Goal: Task Accomplishment & Management: Complete application form

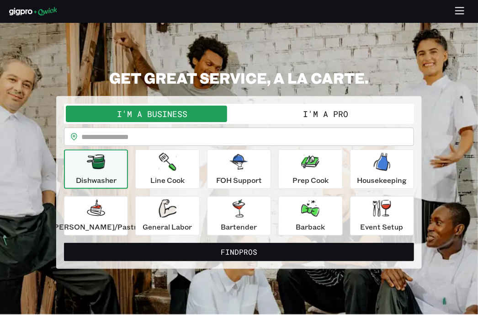
click at [326, 122] on button "I'm a Pro" at bounding box center [325, 114] width 173 height 16
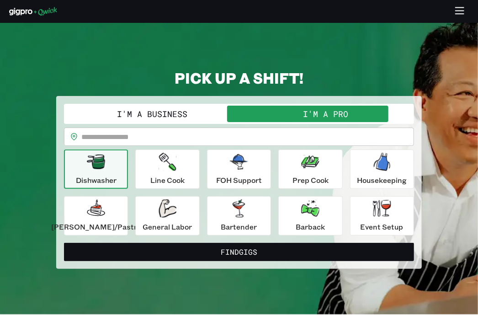
click at [197, 122] on button "I'm a Business" at bounding box center [152, 114] width 173 height 16
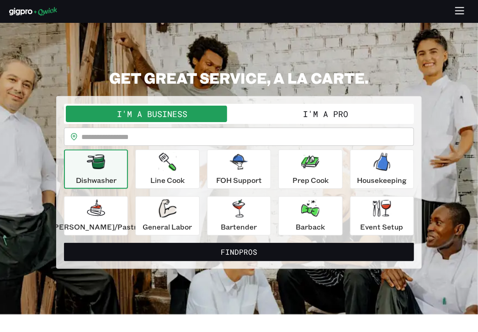
click at [289, 122] on button "I'm a Pro" at bounding box center [325, 114] width 173 height 16
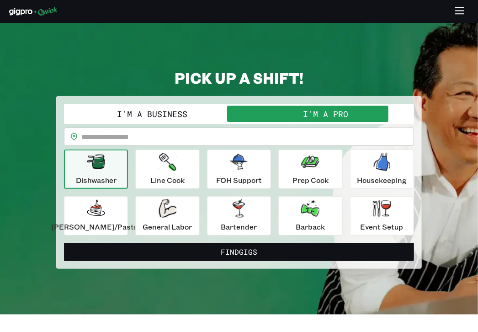
click at [232, 146] on input "text" at bounding box center [247, 137] width 333 height 18
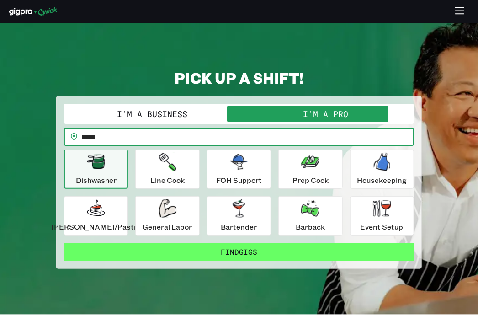
type input "*****"
click at [266, 261] on button "Find Gigs" at bounding box center [239, 252] width 350 height 18
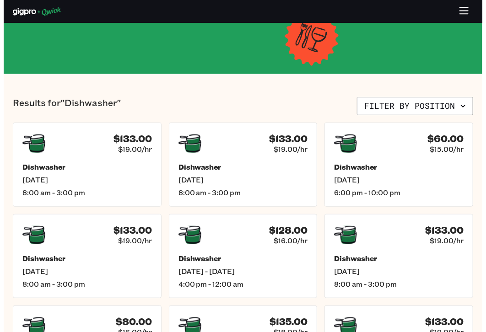
scroll to position [115, 0]
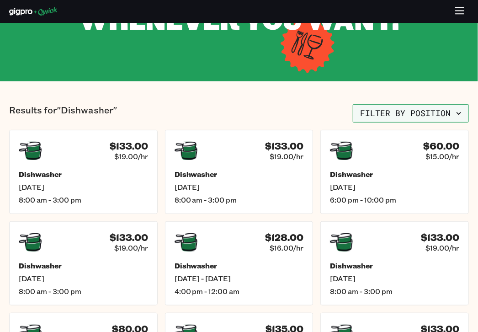
click at [414, 123] on button "Filter by position" at bounding box center [411, 113] width 116 height 18
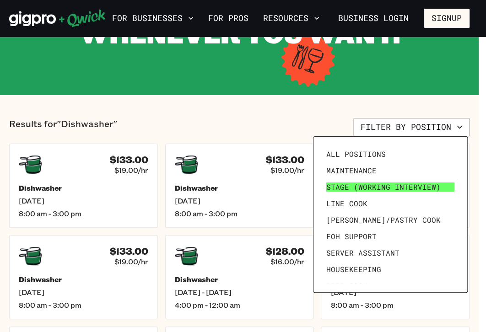
click at [338, 188] on span "Stage (working interview)" at bounding box center [383, 186] width 114 height 9
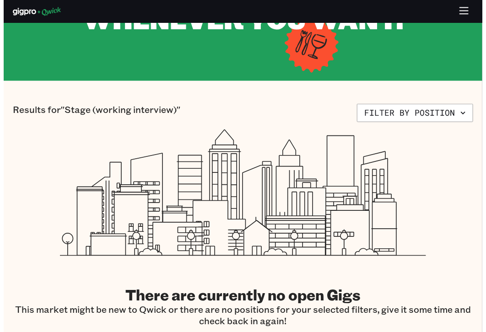
scroll to position [115, 0]
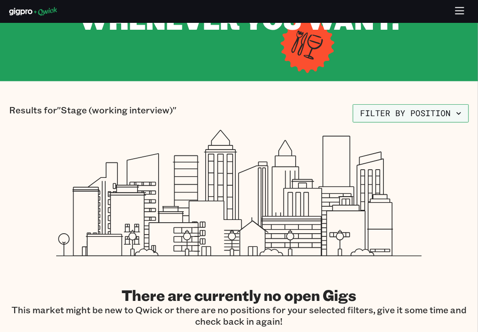
click at [449, 123] on button "Filter by position" at bounding box center [411, 113] width 116 height 18
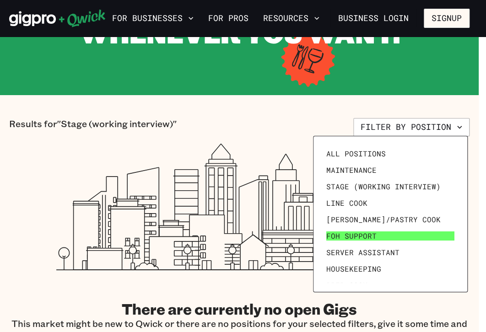
click at [351, 241] on link "FOH Support" at bounding box center [389, 236] width 135 height 16
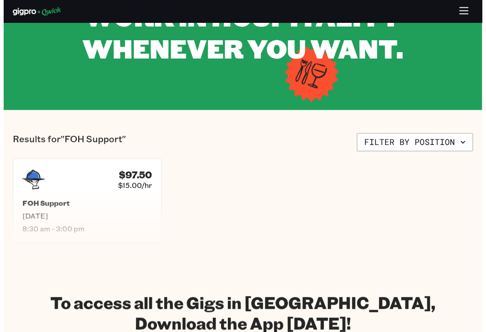
scroll to position [84, 0]
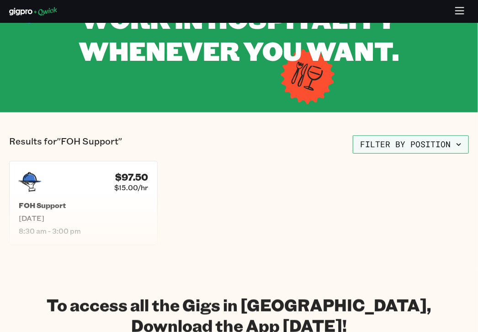
click at [396, 154] on button "Filter by position" at bounding box center [411, 144] width 116 height 18
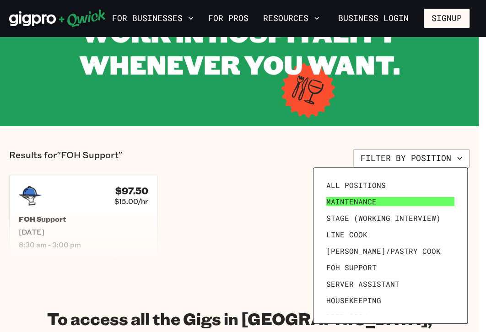
click at [363, 207] on link "Maintenance" at bounding box center [389, 201] width 135 height 16
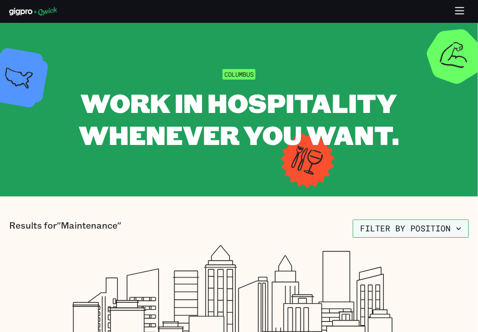
click at [424, 238] on button "Filter by position" at bounding box center [411, 228] width 116 height 18
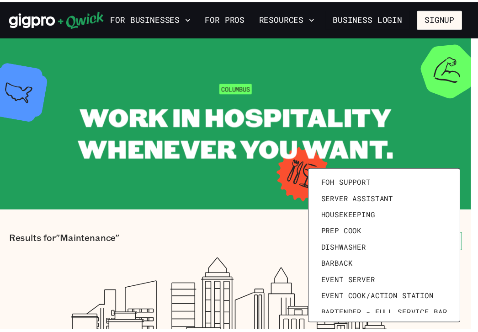
scroll to position [126, 0]
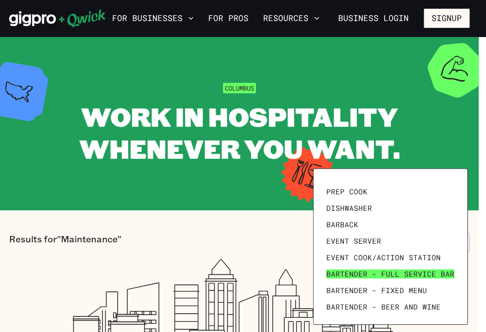
click at [355, 276] on span "Bartender - Full Service Bar" at bounding box center [390, 273] width 128 height 9
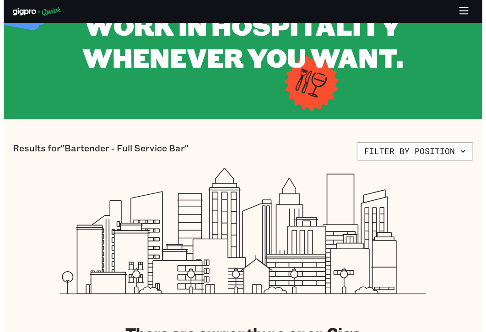
scroll to position [76, 0]
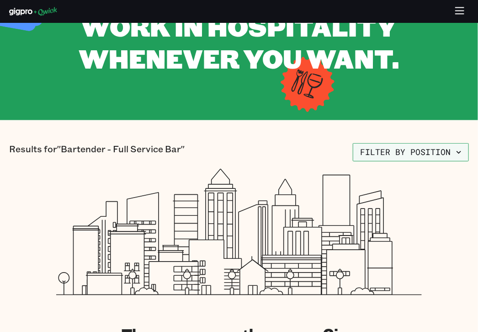
click at [401, 161] on button "Filter by position" at bounding box center [411, 152] width 116 height 18
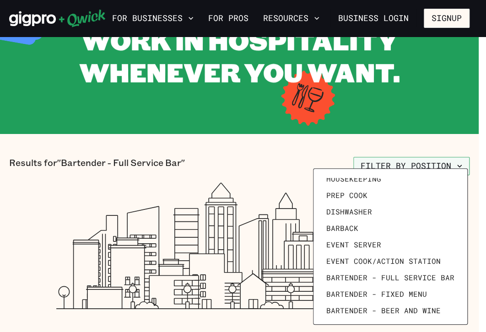
scroll to position [126, 0]
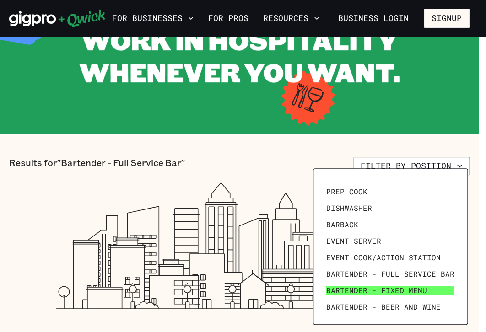
click at [386, 291] on span "Bartender - Fixed Menu" at bounding box center [376, 290] width 101 height 9
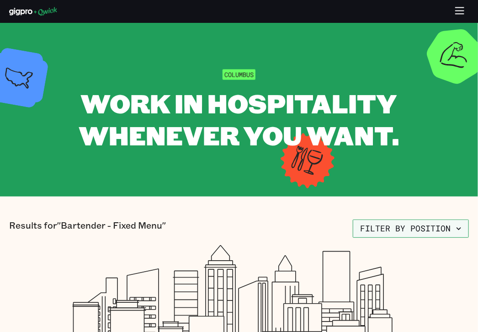
click at [404, 238] on button "Filter by position" at bounding box center [411, 228] width 116 height 18
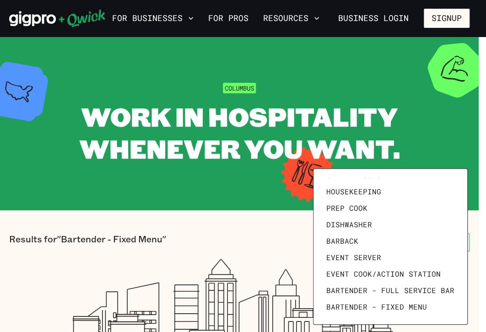
scroll to position [126, 0]
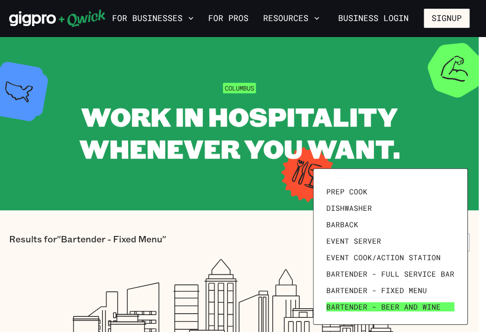
click at [397, 313] on link "Bartender - Beer and Wine" at bounding box center [389, 307] width 135 height 16
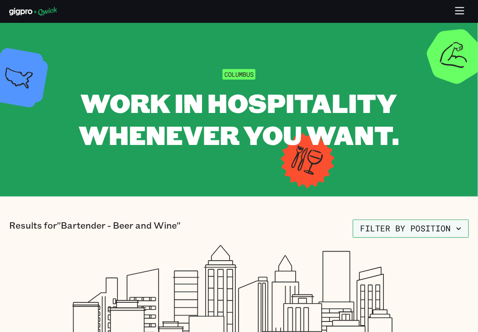
click at [413, 238] on button "Filter by position" at bounding box center [411, 228] width 116 height 18
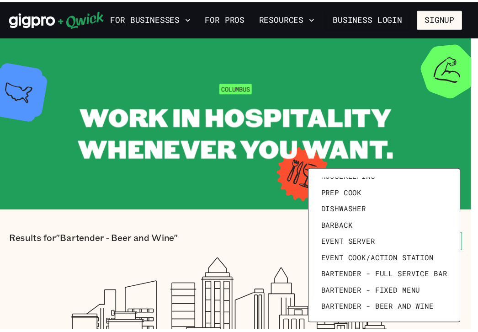
scroll to position [126, 0]
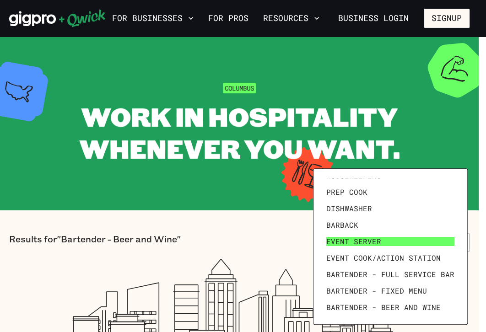
click at [373, 244] on span "Event Server" at bounding box center [353, 241] width 55 height 9
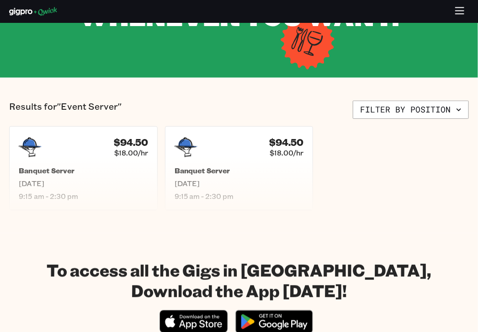
scroll to position [118, 0]
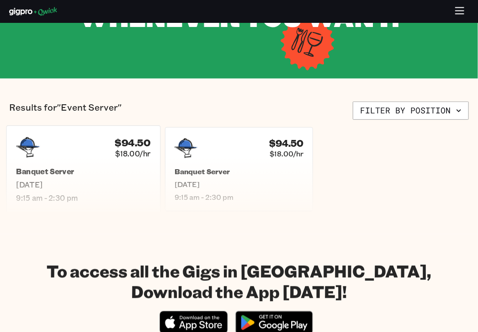
click at [119, 177] on h5 "Banquet Server" at bounding box center [83, 172] width 134 height 10
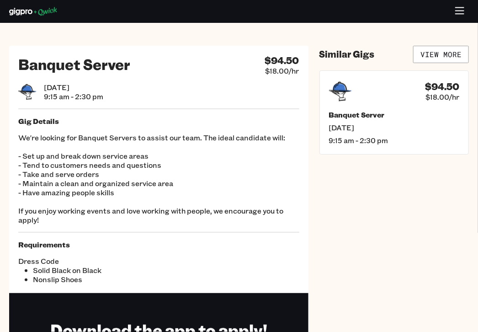
click at [69, 101] on span "9:15 am - 2:30 pm" at bounding box center [73, 96] width 59 height 9
click at [447, 63] on link "View More" at bounding box center [441, 54] width 56 height 17
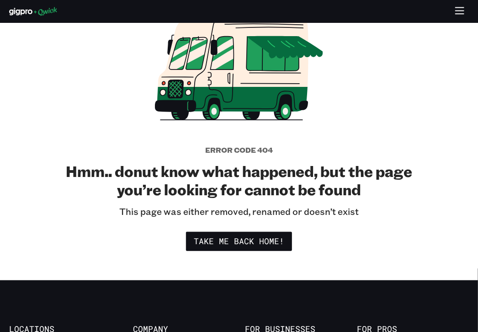
scroll to position [80, 0]
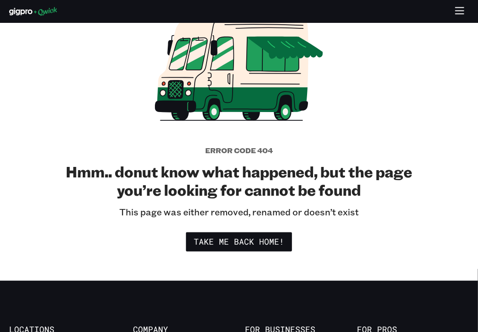
click at [0, 0] on link "Business Login" at bounding box center [0, 0] width 0 height 0
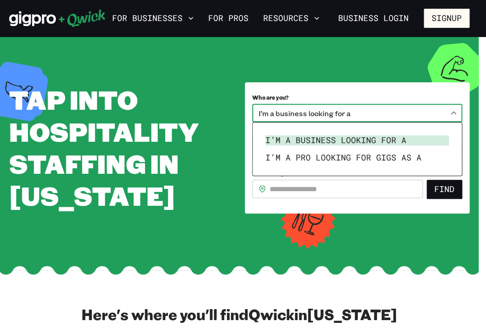
click at [348, 110] on body "**********" at bounding box center [243, 166] width 486 height 332
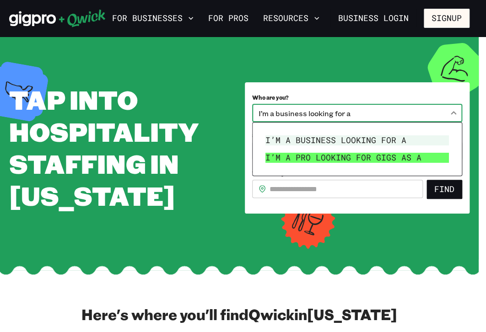
click at [347, 155] on li "I’m a pro looking for Gigs as a" at bounding box center [357, 157] width 191 height 17
type input "***"
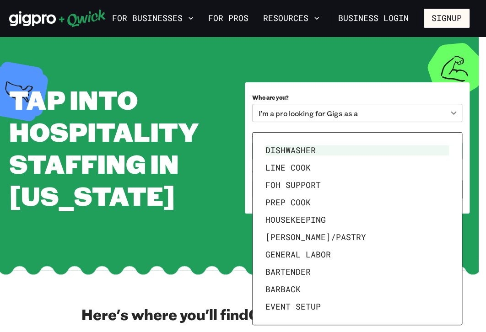
click at [358, 152] on body "**********" at bounding box center [243, 166] width 486 height 332
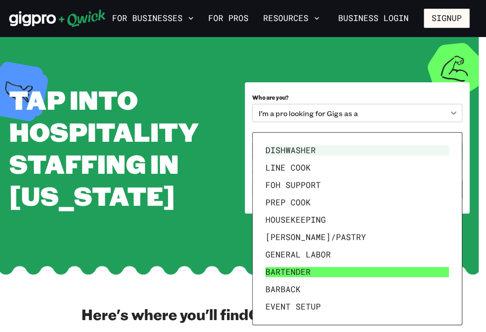
click at [328, 270] on li "Bartender" at bounding box center [357, 271] width 191 height 17
type input "*********"
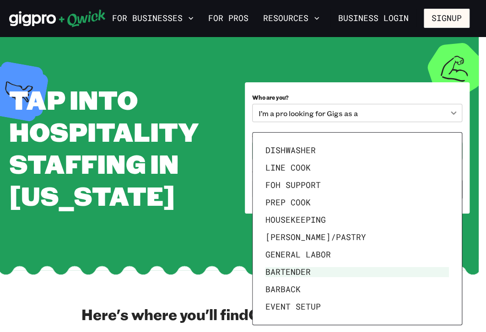
click at [353, 152] on body "For Businesses For Pros Resources Business Login Signup Tap into Hospitality St…" at bounding box center [243, 166] width 486 height 332
click at [377, 271] on li "Bartender" at bounding box center [357, 271] width 191 height 17
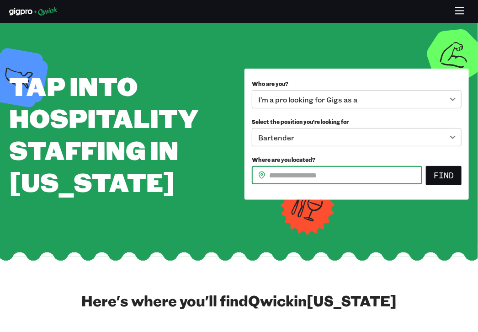
click at [358, 184] on input "Where are you located?" at bounding box center [345, 175] width 153 height 18
type input "*"
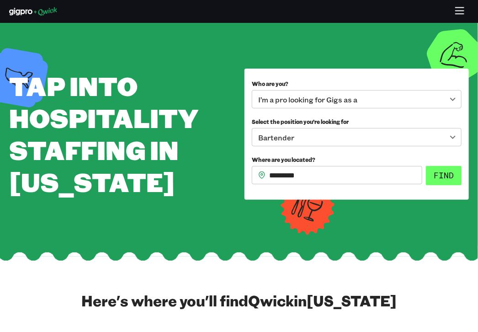
click at [441, 185] on button "Find" at bounding box center [444, 175] width 36 height 19
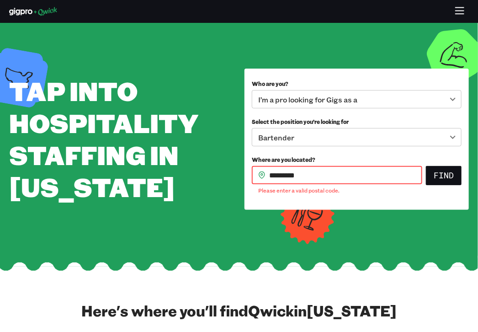
drag, startPoint x: 324, startPoint y: 184, endPoint x: 253, endPoint y: 176, distance: 70.8
click at [253, 176] on div "Where are you located? ​ ********* ​ Please enter a valid postal code. Find" at bounding box center [357, 173] width 210 height 43
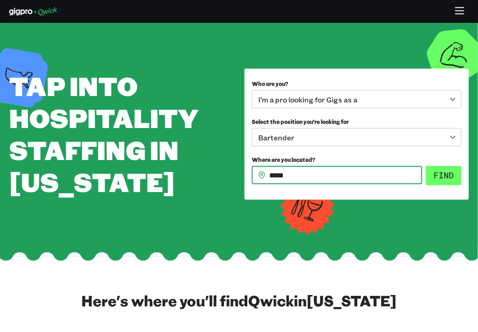
type input "*****"
click at [457, 185] on button "Find" at bounding box center [444, 175] width 36 height 19
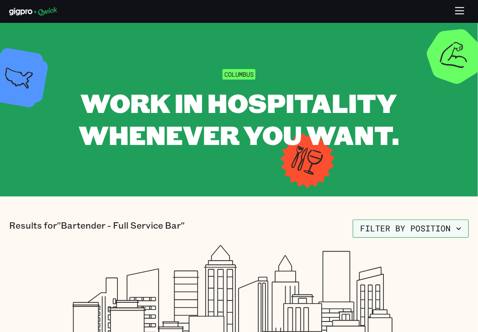
click at [403, 238] on button "Filter by position" at bounding box center [411, 228] width 116 height 18
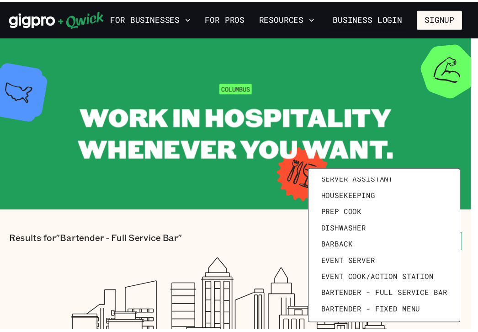
scroll to position [126, 0]
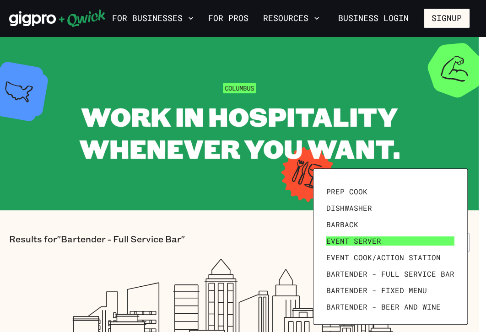
click at [380, 247] on link "Event Server" at bounding box center [389, 241] width 135 height 16
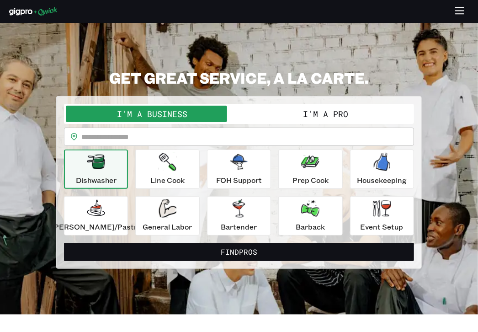
click at [360, 122] on button "I'm a Pro" at bounding box center [325, 114] width 173 height 16
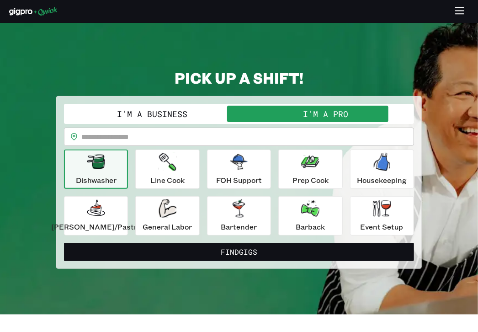
click at [0, 0] on link "For Pros" at bounding box center [0, 0] width 0 height 0
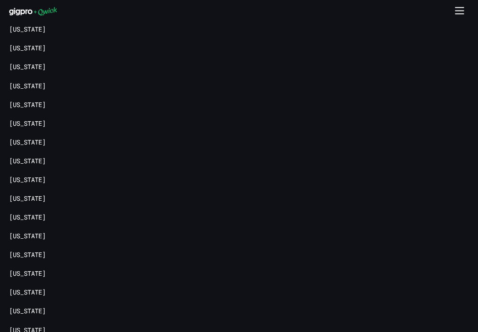
scroll to position [1794, 0]
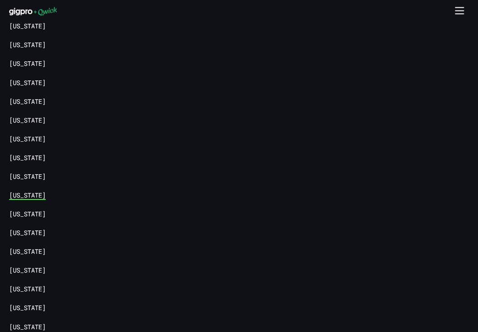
click at [24, 199] on link "[US_STATE]" at bounding box center [27, 195] width 37 height 9
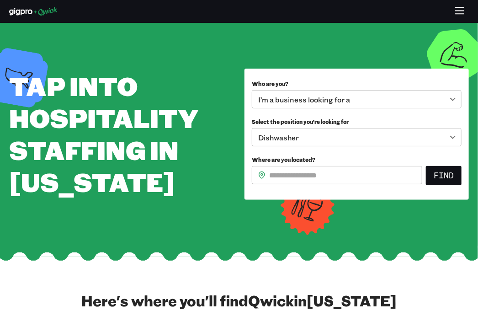
click at [0, 0] on link "Business Login" at bounding box center [0, 0] width 0 height 0
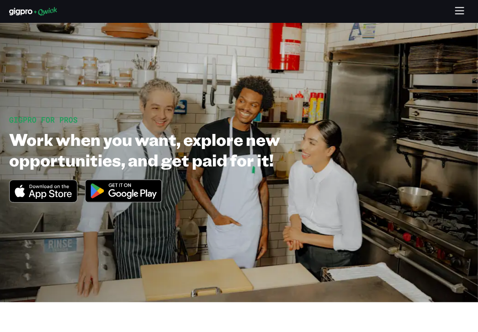
click at [0, 0] on button "Signup" at bounding box center [0, 0] width 0 height 0
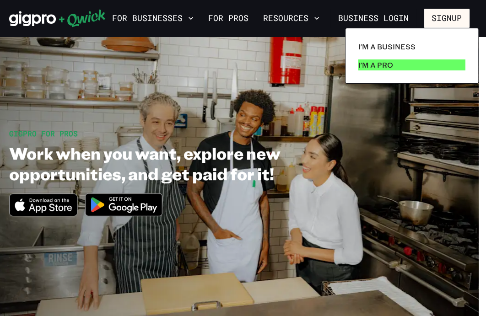
click at [395, 68] on link "I'm a Pro" at bounding box center [411, 65] width 114 height 18
click at [384, 63] on p "I'm a Pro" at bounding box center [375, 64] width 35 height 11
click at [384, 58] on link "I'm a Pro" at bounding box center [411, 65] width 114 height 18
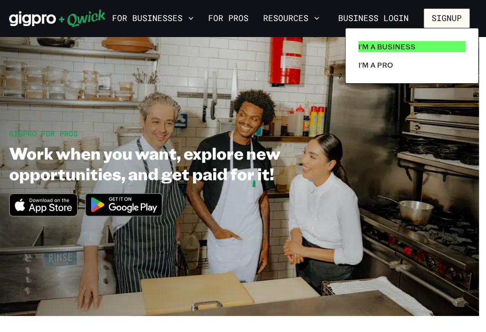
click at [389, 46] on p "I'm a Business" at bounding box center [386, 46] width 57 height 11
